Goal: Navigation & Orientation: Find specific page/section

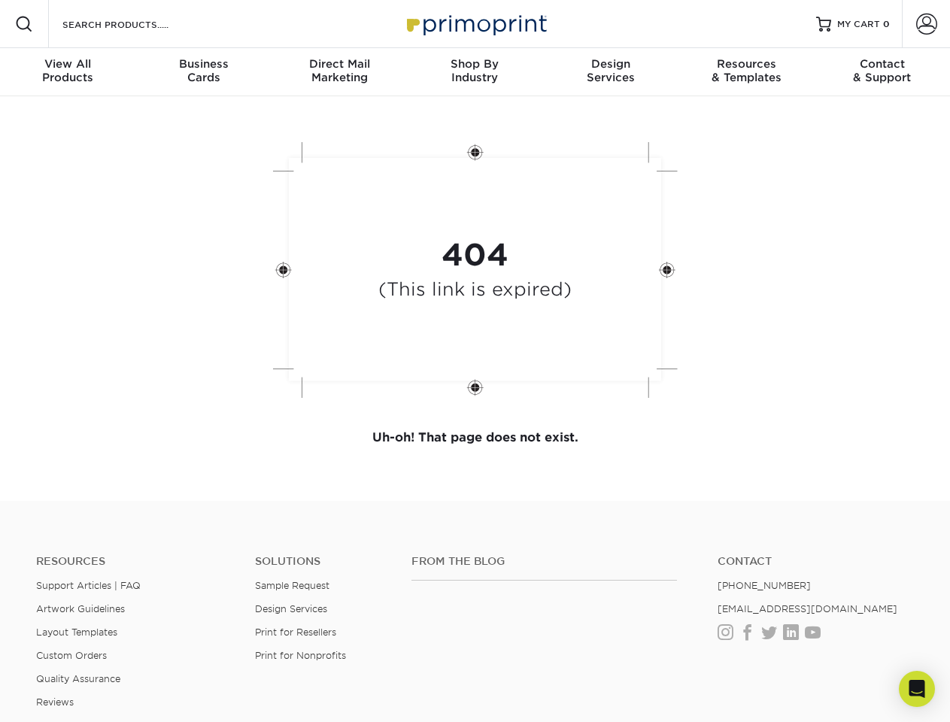
click at [474, 361] on div "404 (This link is expired)" at bounding box center [475, 271] width 451 height 278
click at [24, 24] on span at bounding box center [24, 24] width 18 height 18
click at [926, 24] on span at bounding box center [926, 24] width 21 height 21
click at [68, 72] on div "View All Products" at bounding box center [67, 70] width 135 height 27
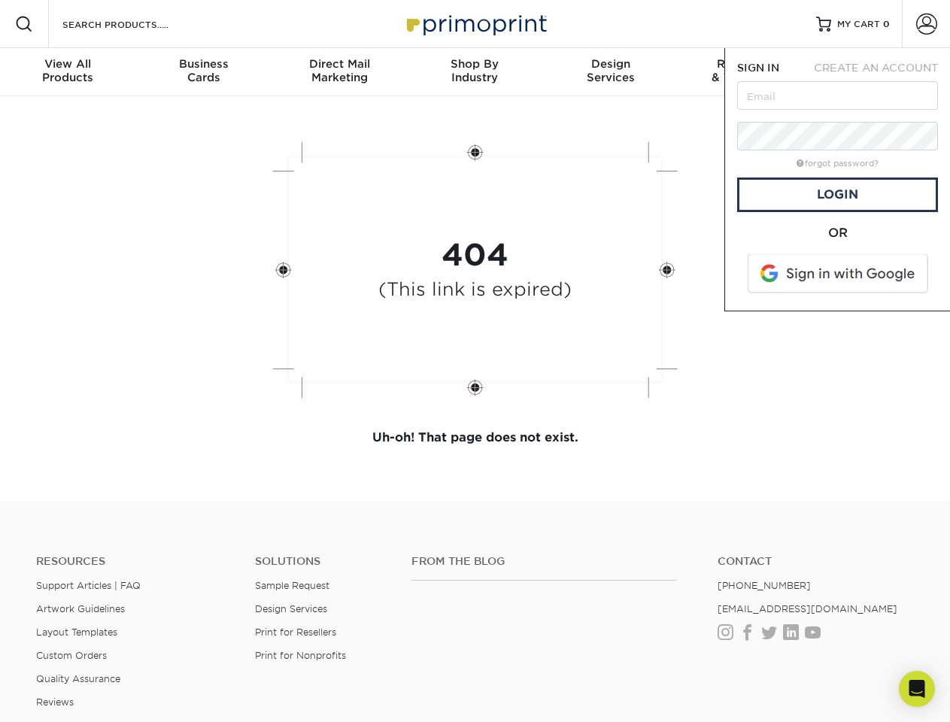
click at [203, 72] on div "Business Cards" at bounding box center [202, 70] width 135 height 27
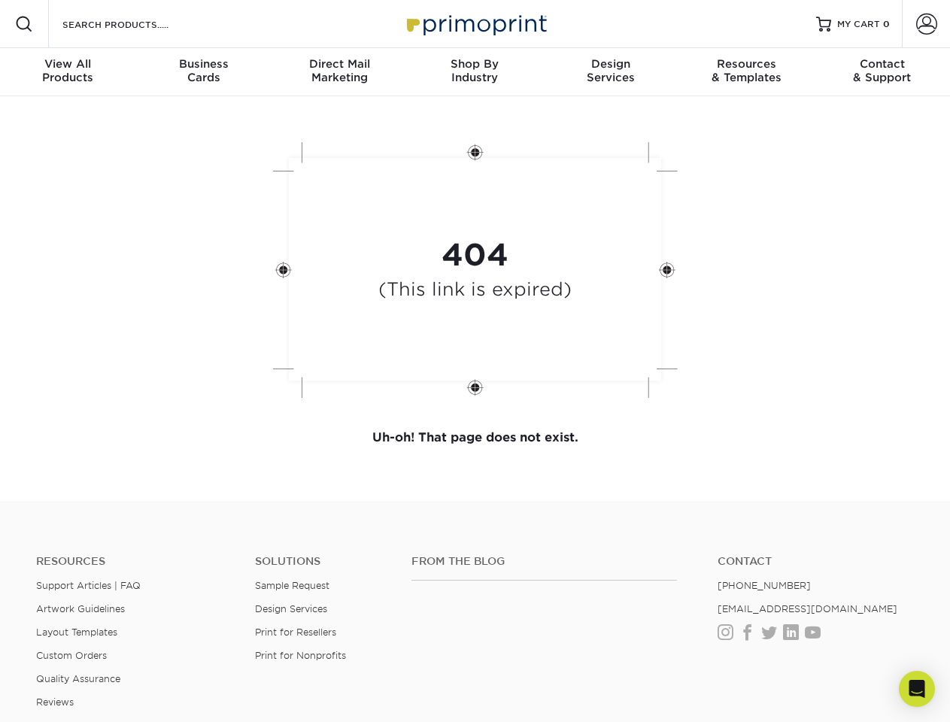
click at [339, 72] on div "Direct Mail Marketing" at bounding box center [338, 70] width 135 height 27
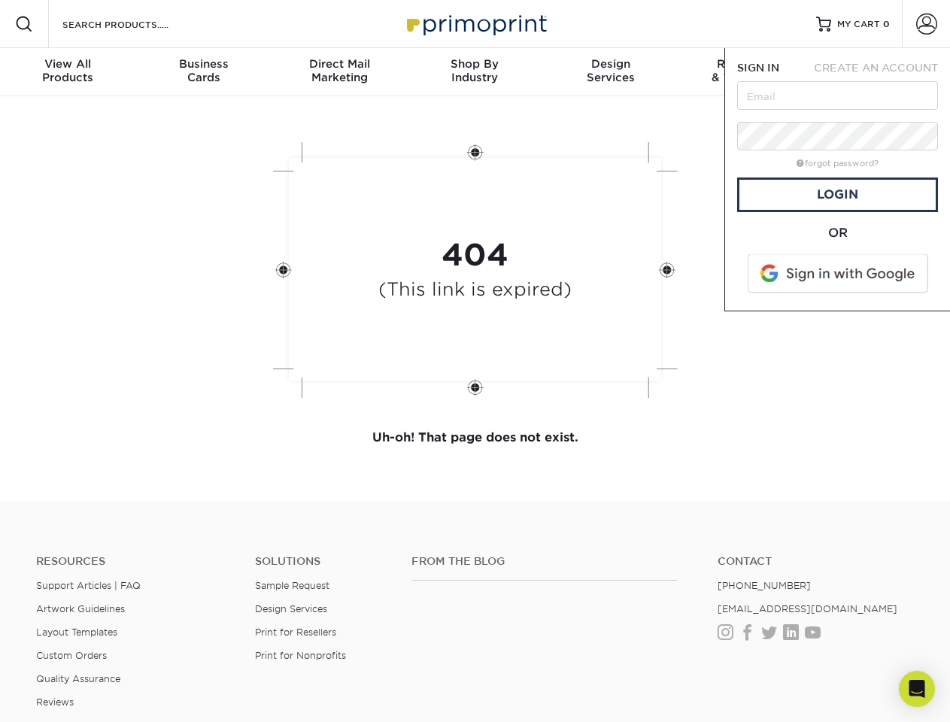
click at [474, 72] on div "Shop By Industry" at bounding box center [474, 70] width 135 height 27
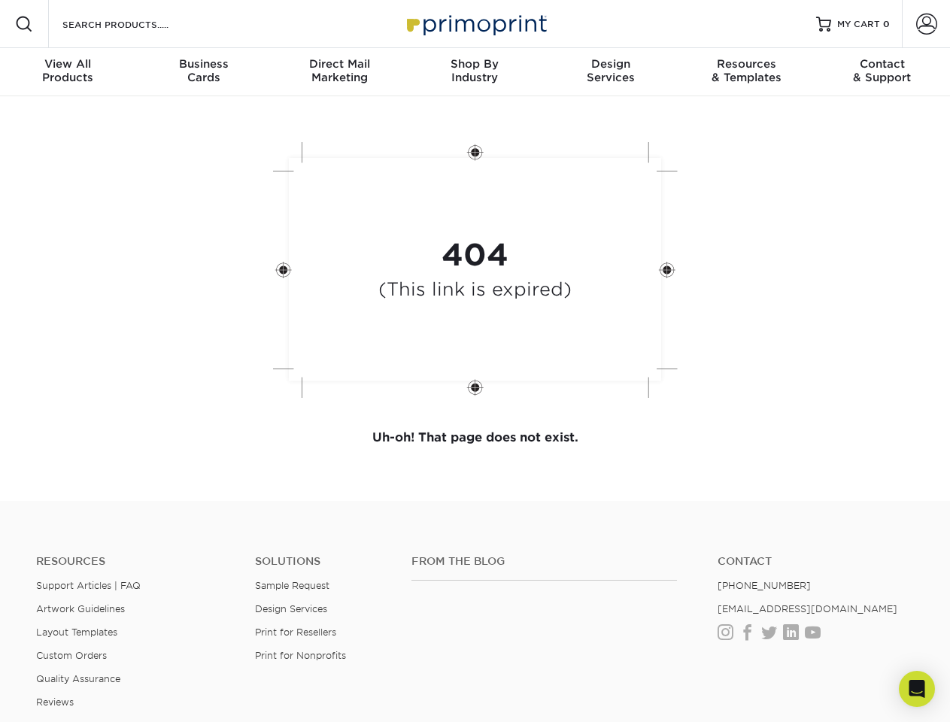
click at [611, 72] on div "Design Services" at bounding box center [610, 70] width 135 height 27
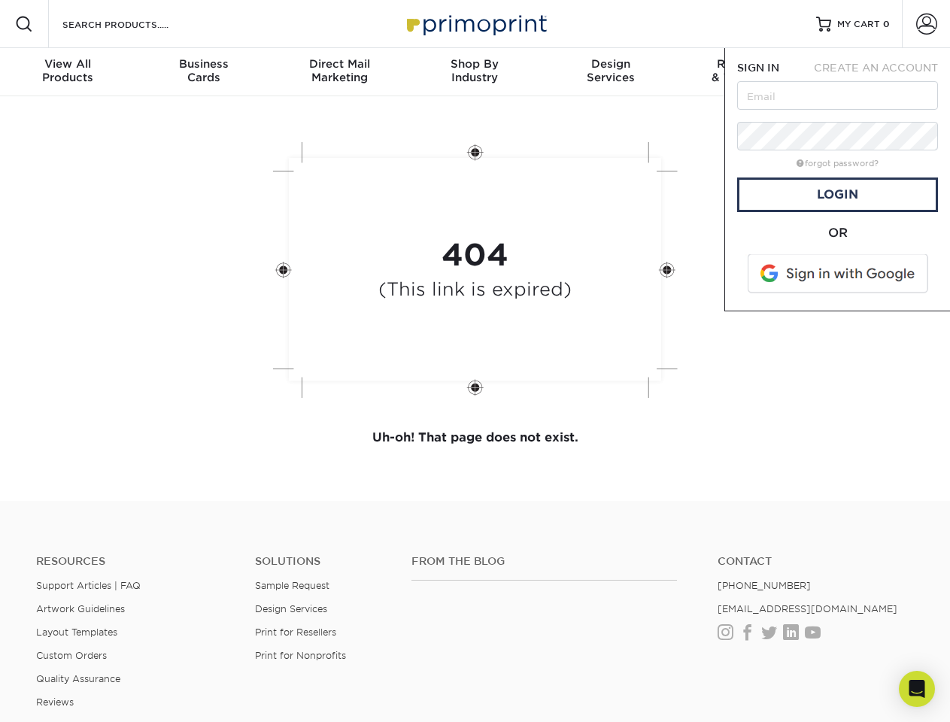
click at [746, 72] on span "SIGN IN" at bounding box center [758, 68] width 42 height 12
click at [882, 72] on div "Contact & Support" at bounding box center [881, 70] width 135 height 27
